Goal: Navigation & Orientation: Find specific page/section

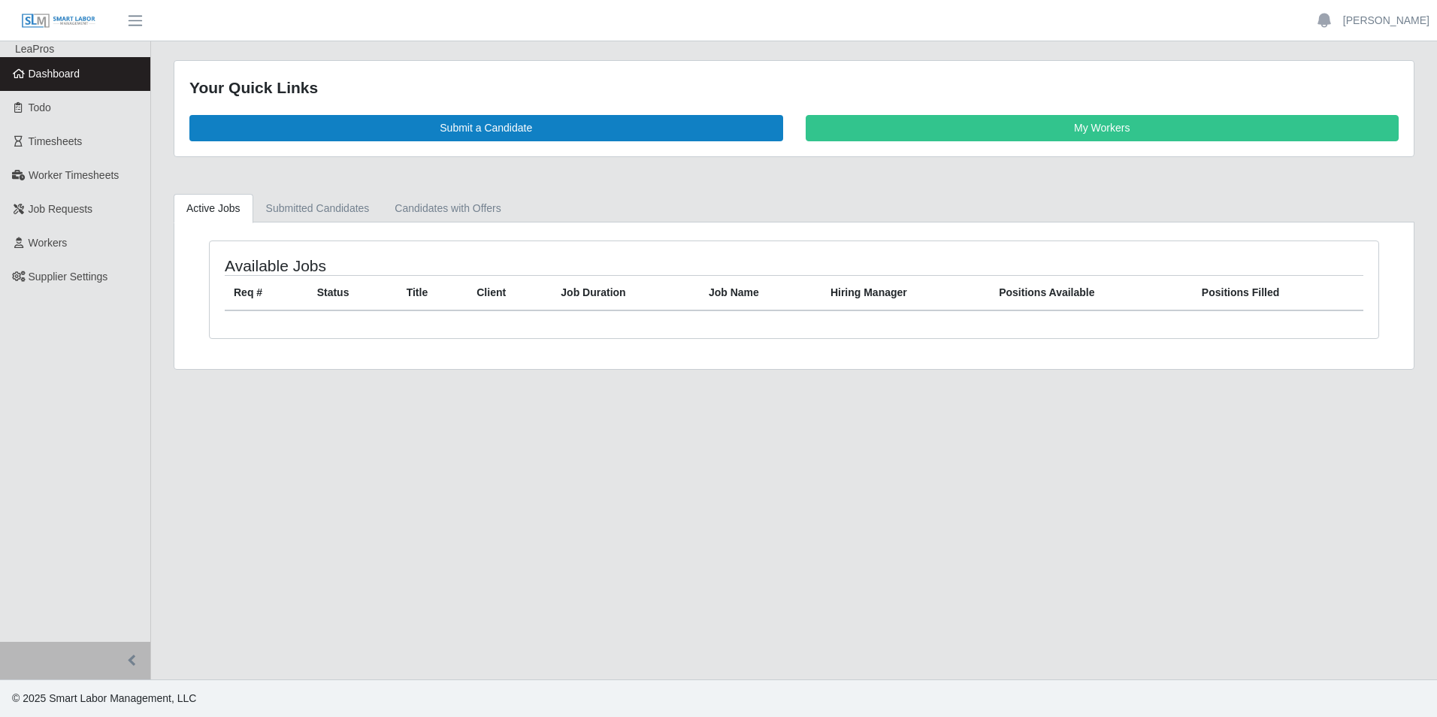
click at [71, 69] on span "Dashboard" at bounding box center [55, 74] width 52 height 12
click at [65, 113] on link "Todo" at bounding box center [75, 108] width 150 height 34
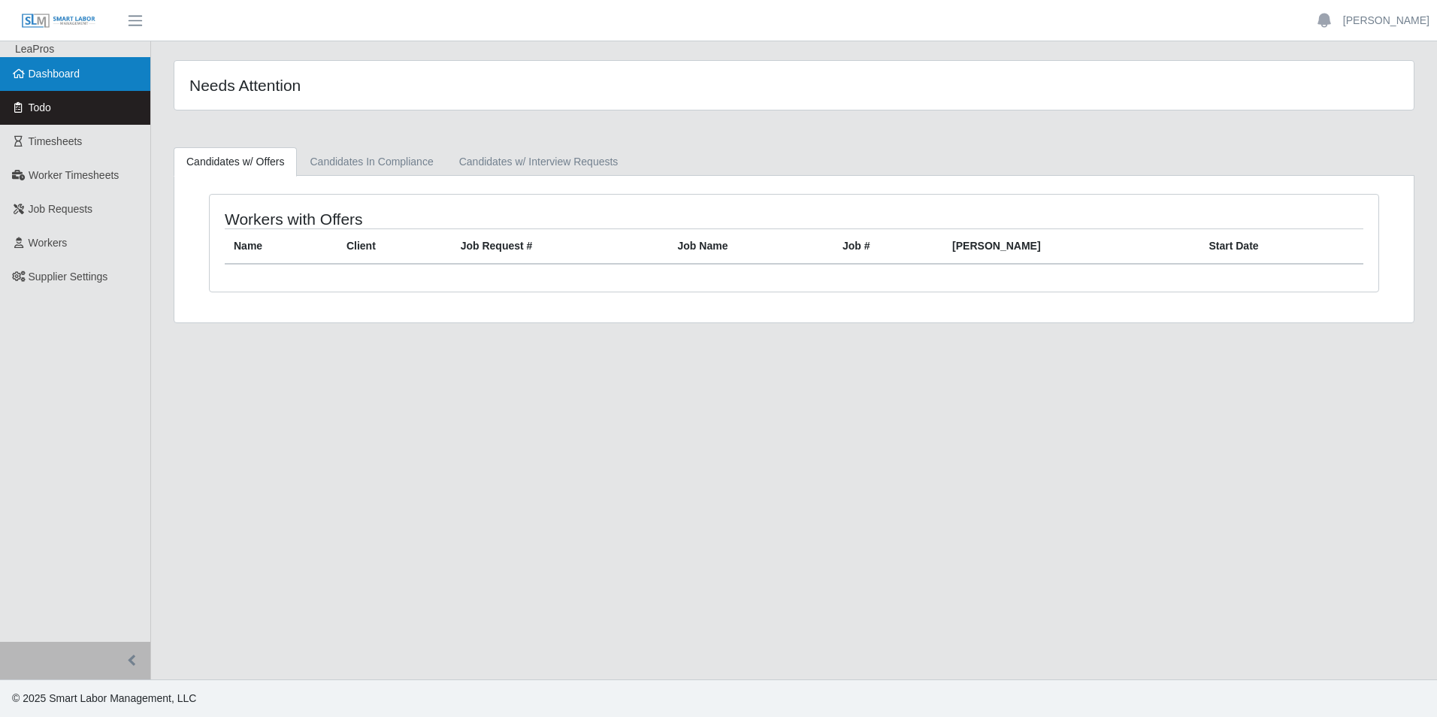
click at [67, 77] on span "Dashboard" at bounding box center [55, 74] width 52 height 12
